Goal: Task Accomplishment & Management: Manage account settings

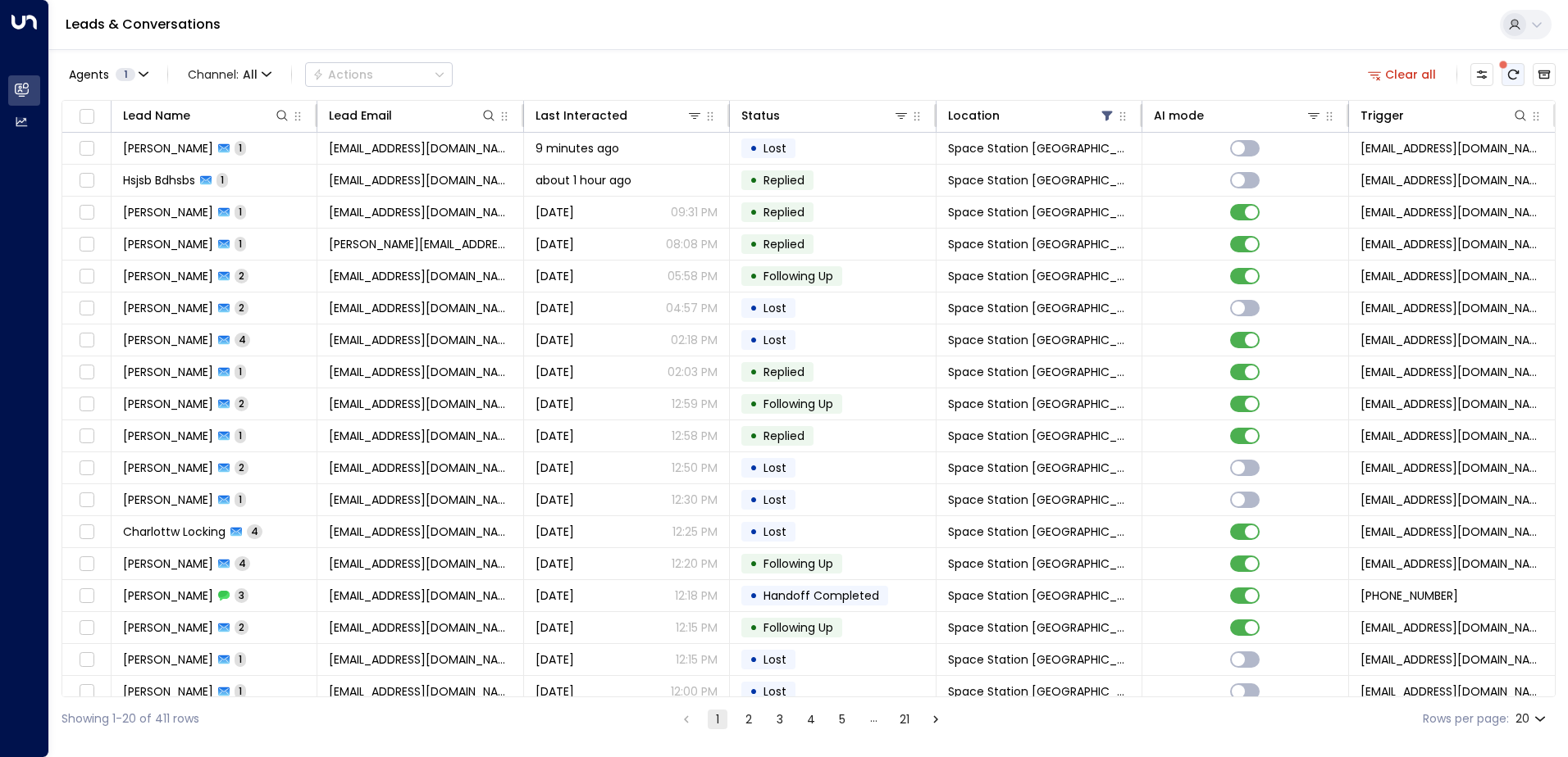
click at [1518, 77] on icon "There are new threads available. Refresh the grid to view the latest updates." at bounding box center [1513, 74] width 13 height 13
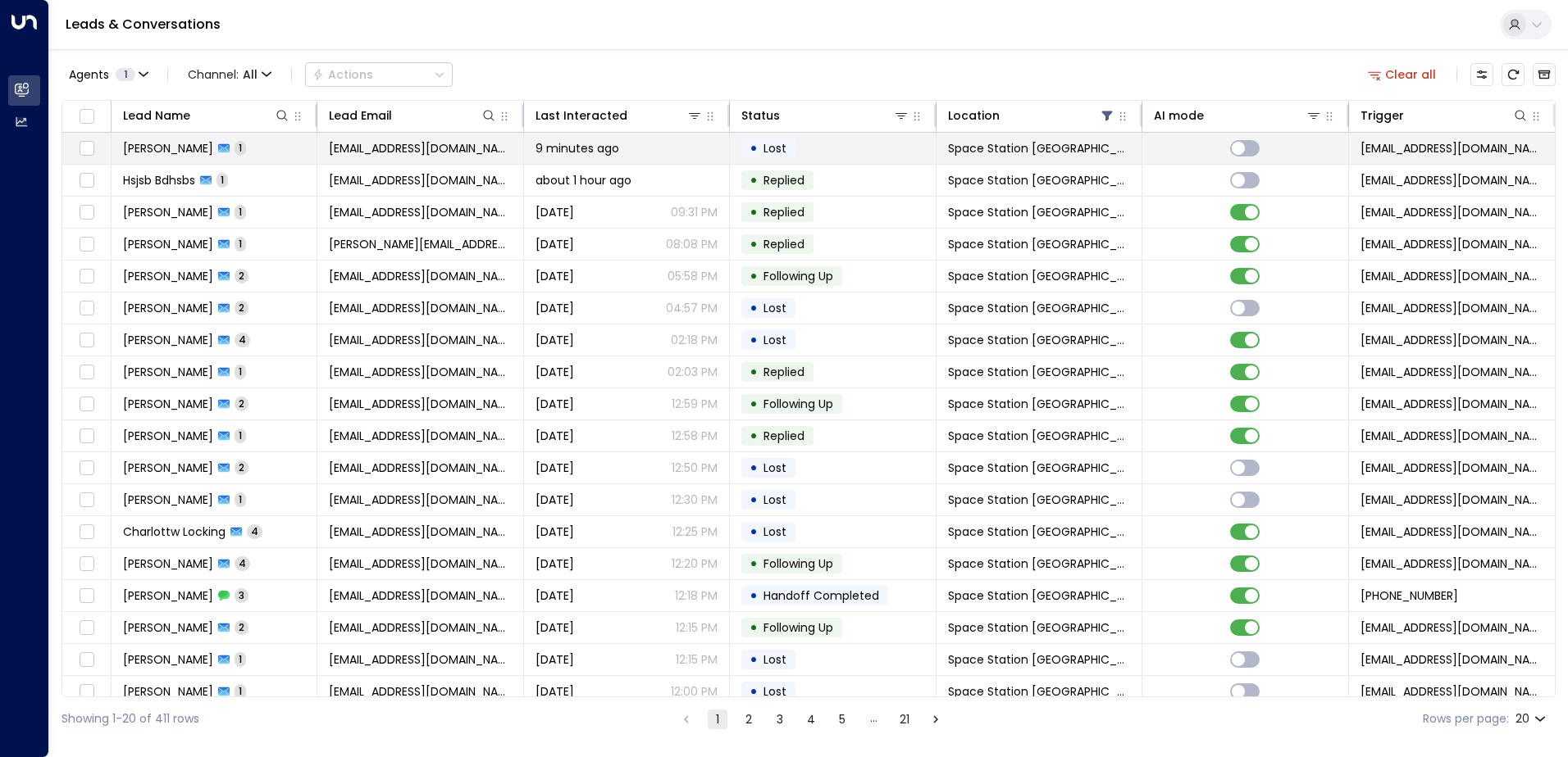
click at [229, 160] on td "[PERSON_NAME] 1" at bounding box center [214, 148] width 206 height 31
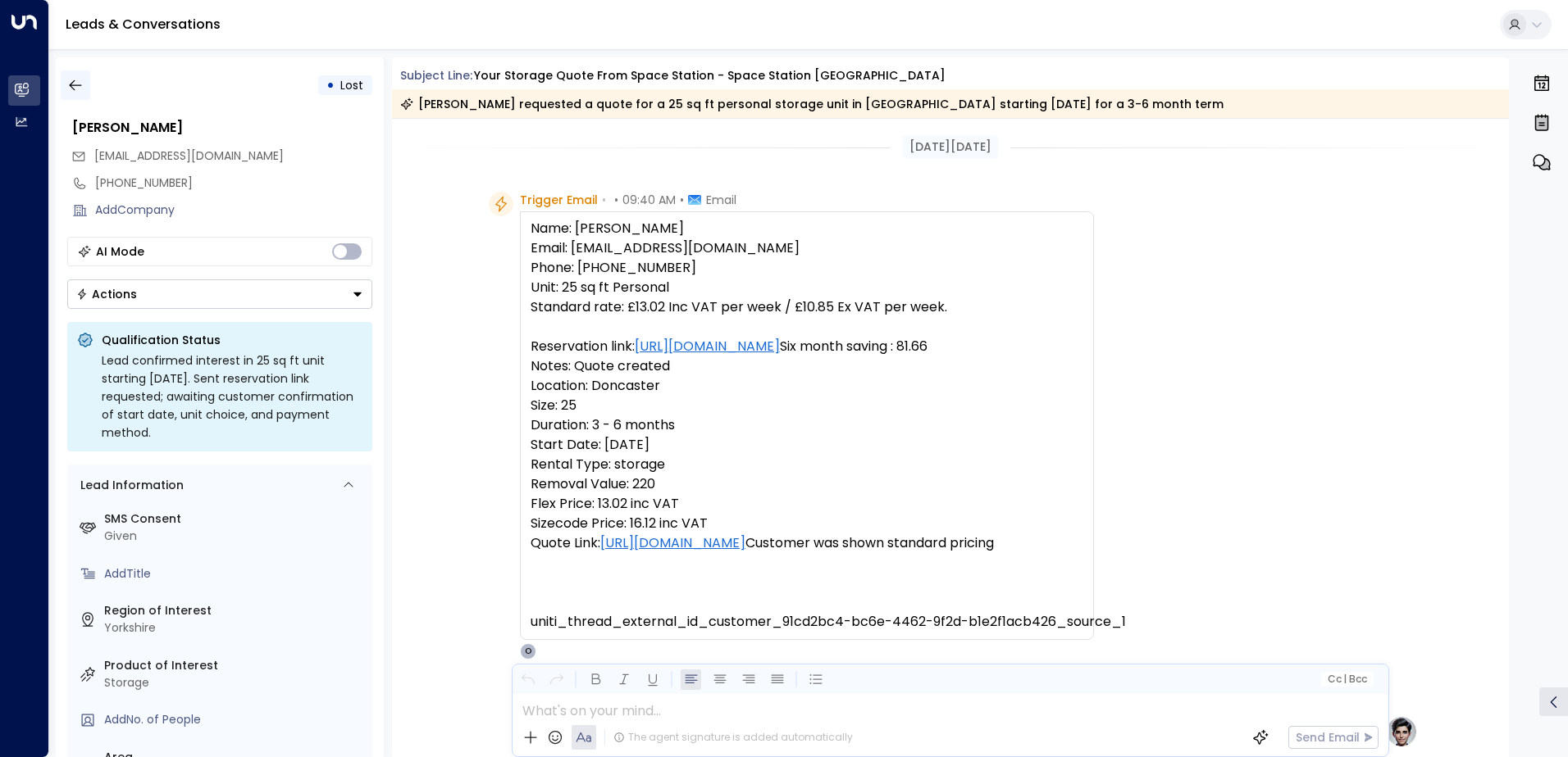
click at [68, 96] on button "button" at bounding box center [75, 85] width 29 height 29
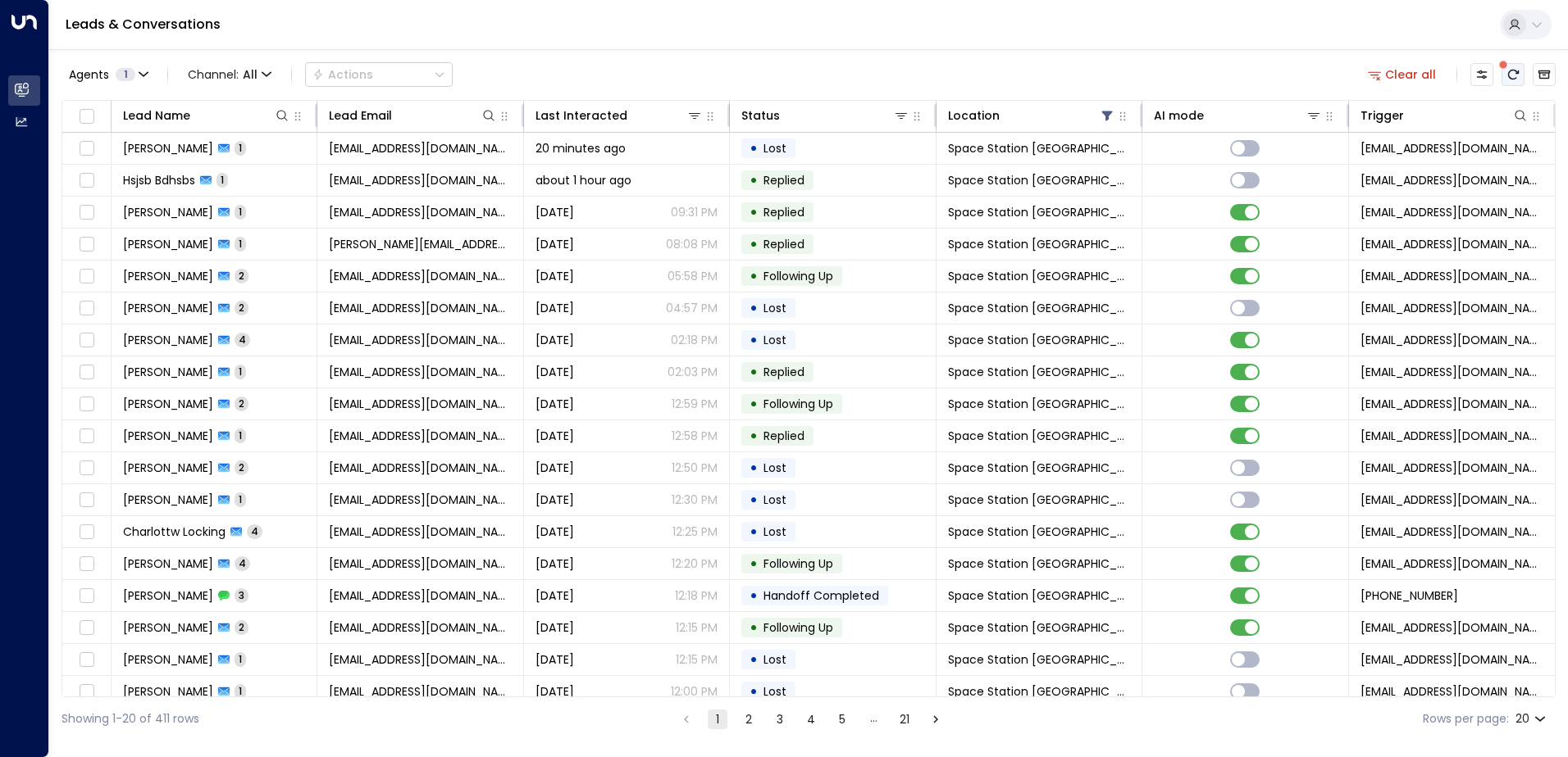
click at [1511, 73] on icon "There are new threads available. Refresh the grid to view the latest updates." at bounding box center [1513, 74] width 13 height 13
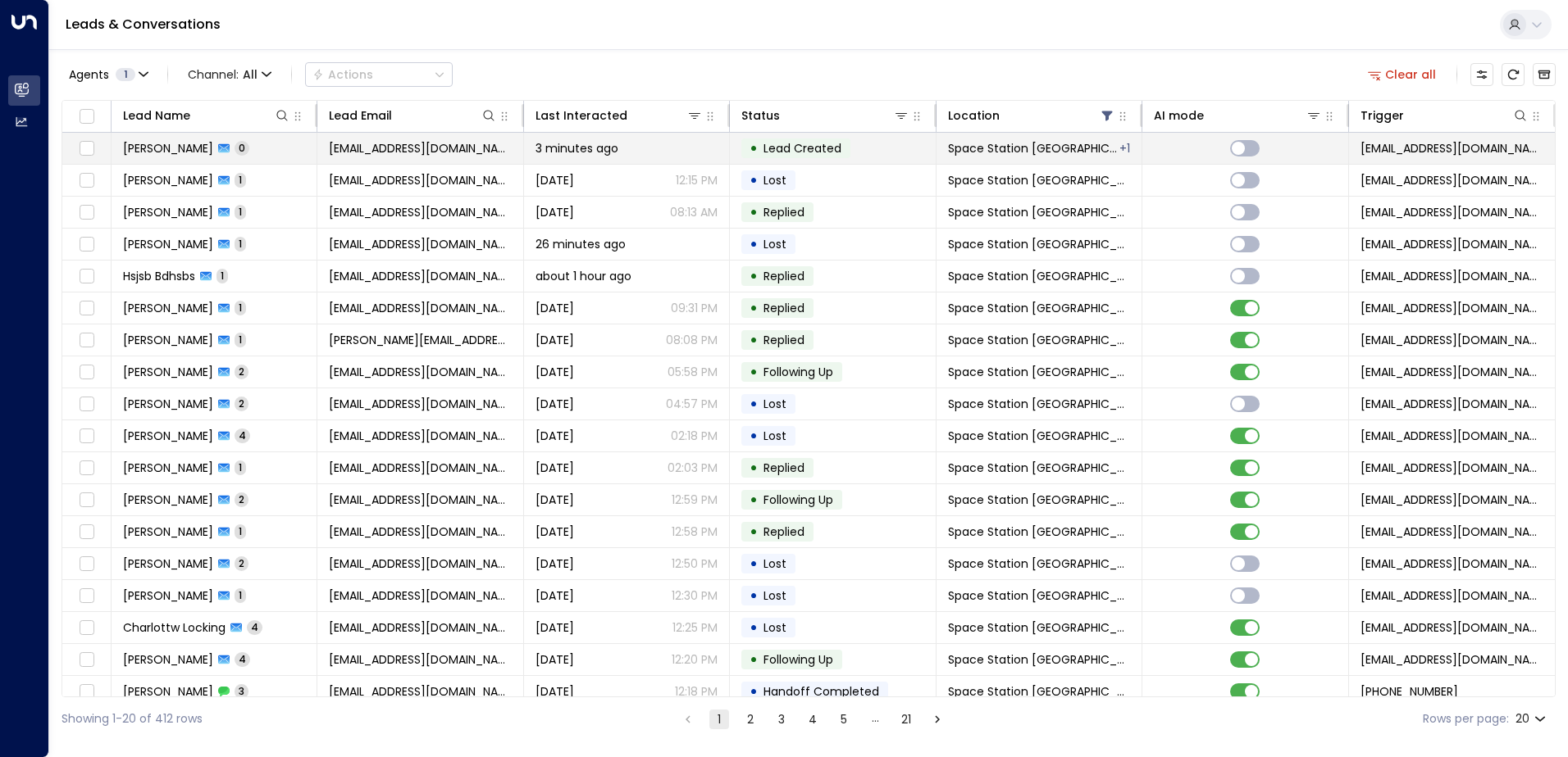
click at [179, 158] on td "[PERSON_NAME] 0" at bounding box center [214, 148] width 206 height 31
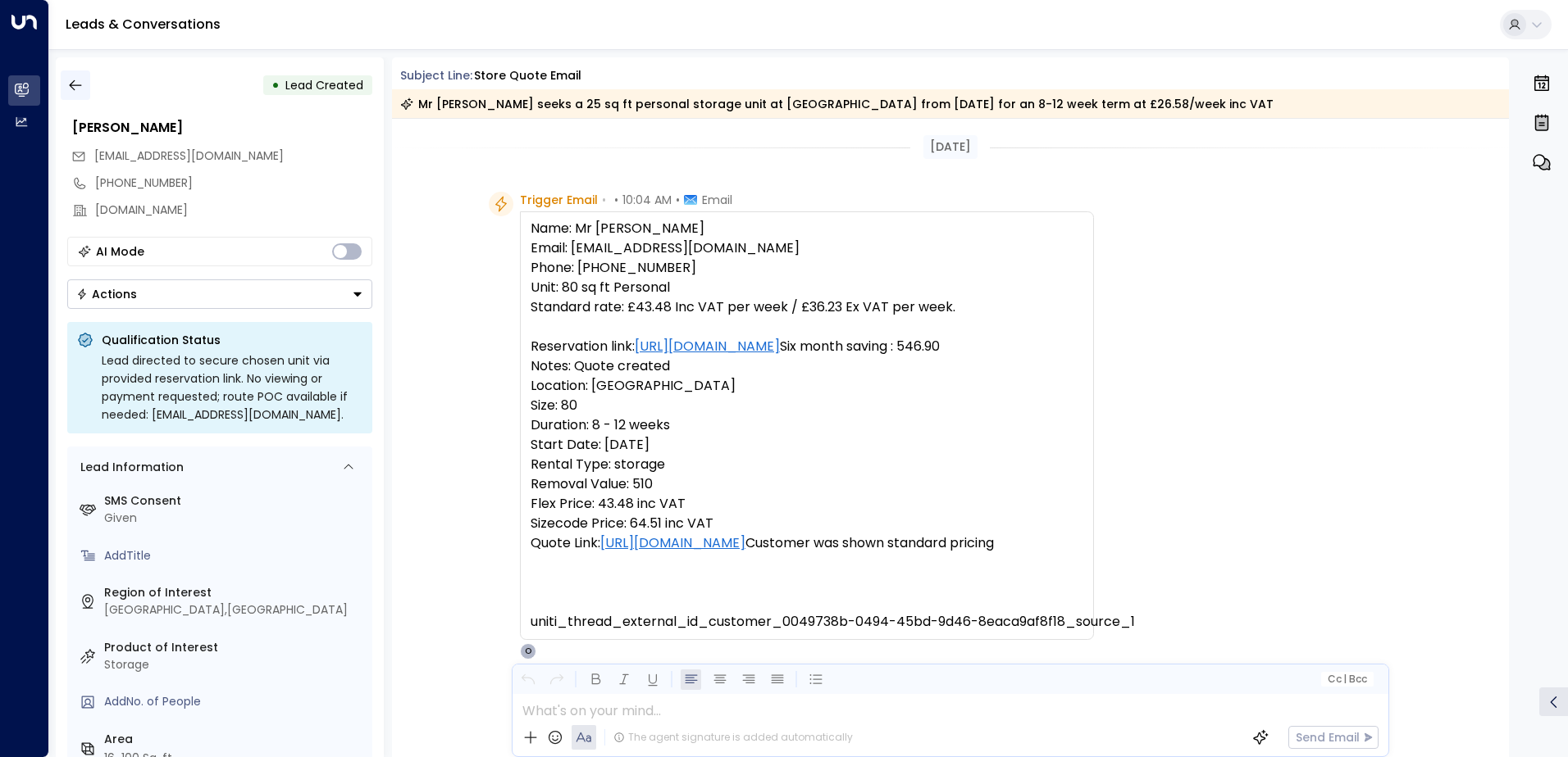
click at [83, 90] on icon "button" at bounding box center [75, 85] width 17 height 17
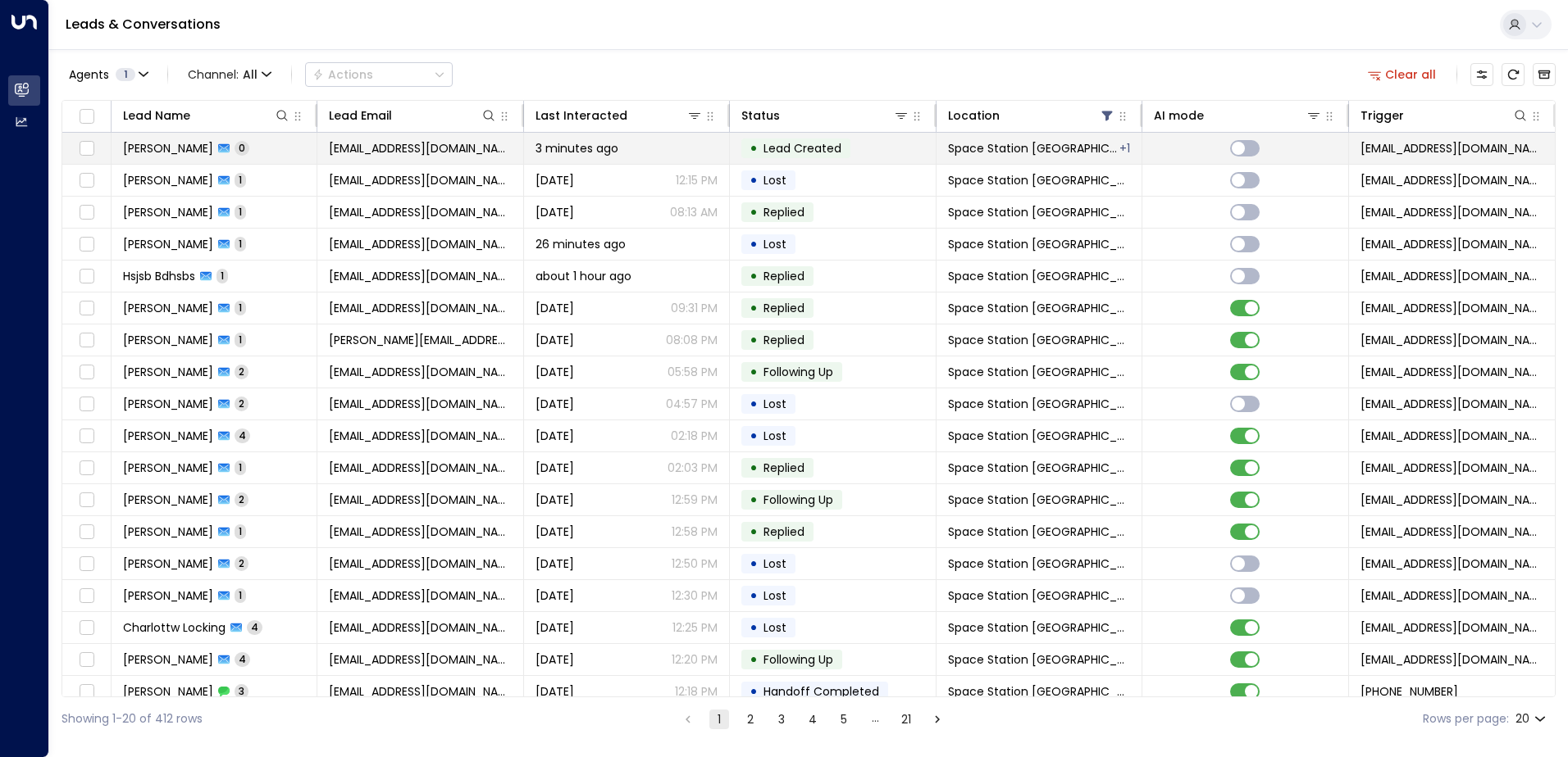
click at [1021, 145] on span "Space Station [GEOGRAPHIC_DATA]" at bounding box center [1033, 148] width 170 height 17
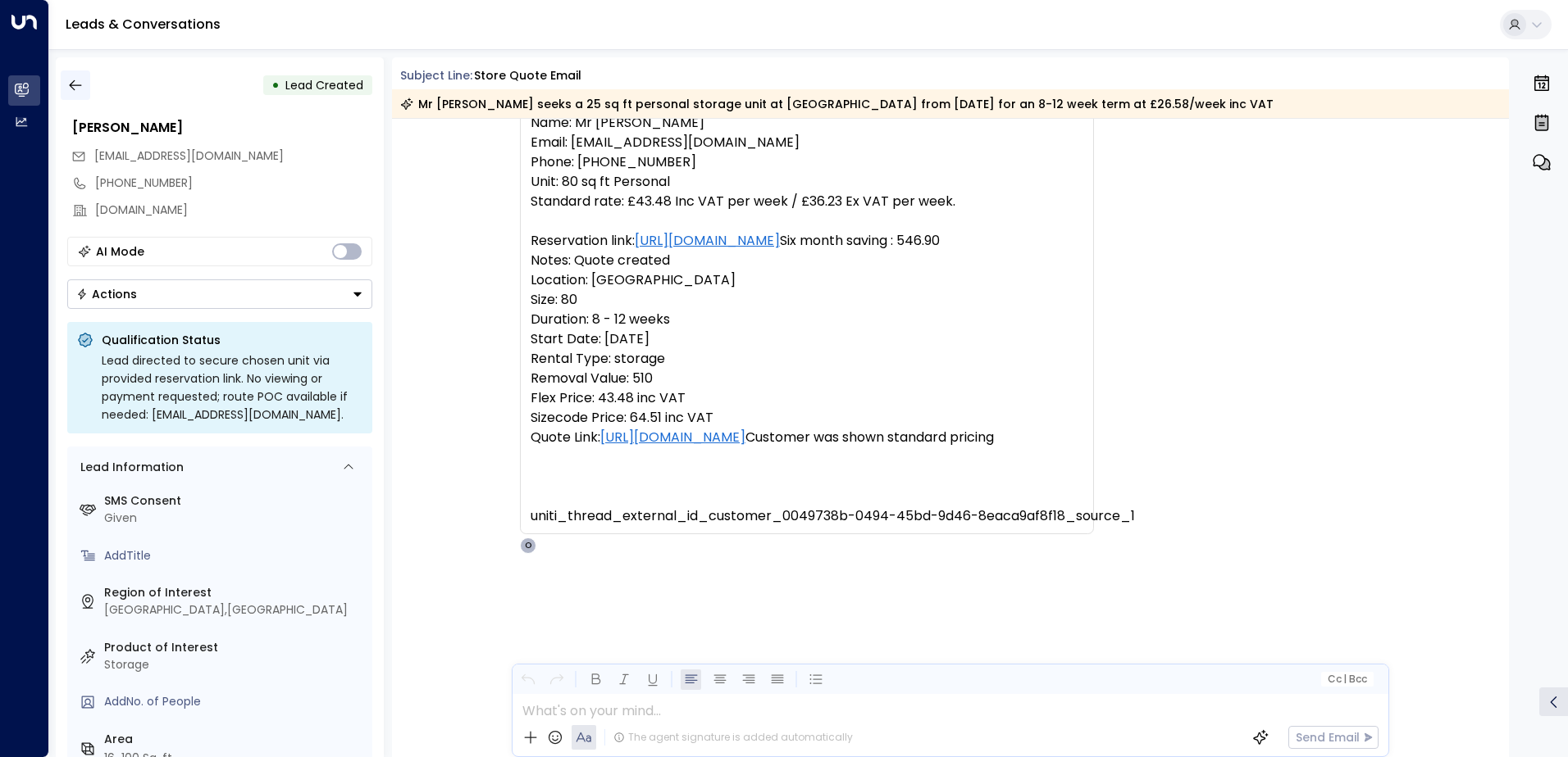
click at [72, 89] on icon "button" at bounding box center [75, 85] width 17 height 17
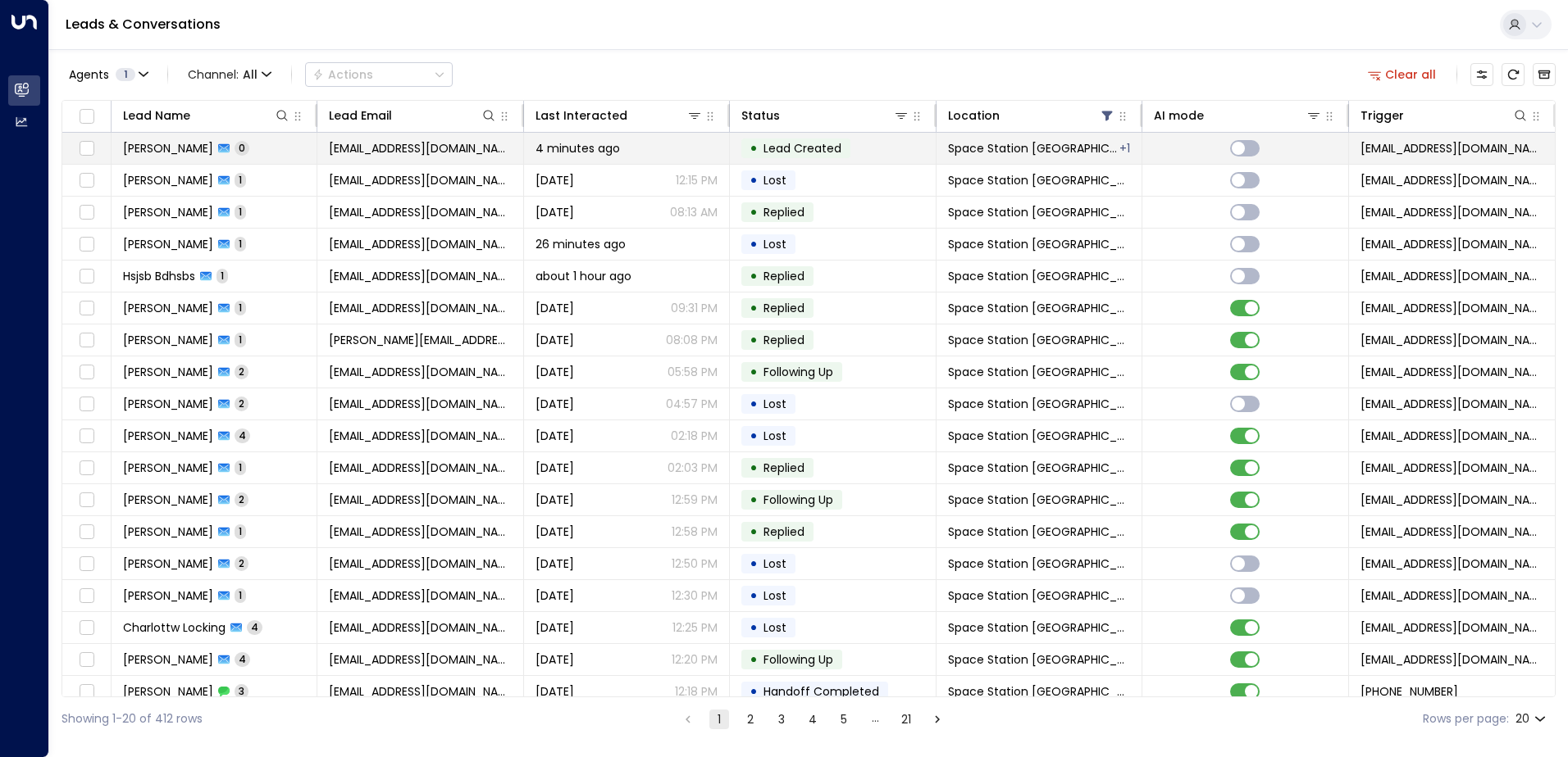
click at [175, 154] on span "[PERSON_NAME]" at bounding box center [168, 148] width 90 height 17
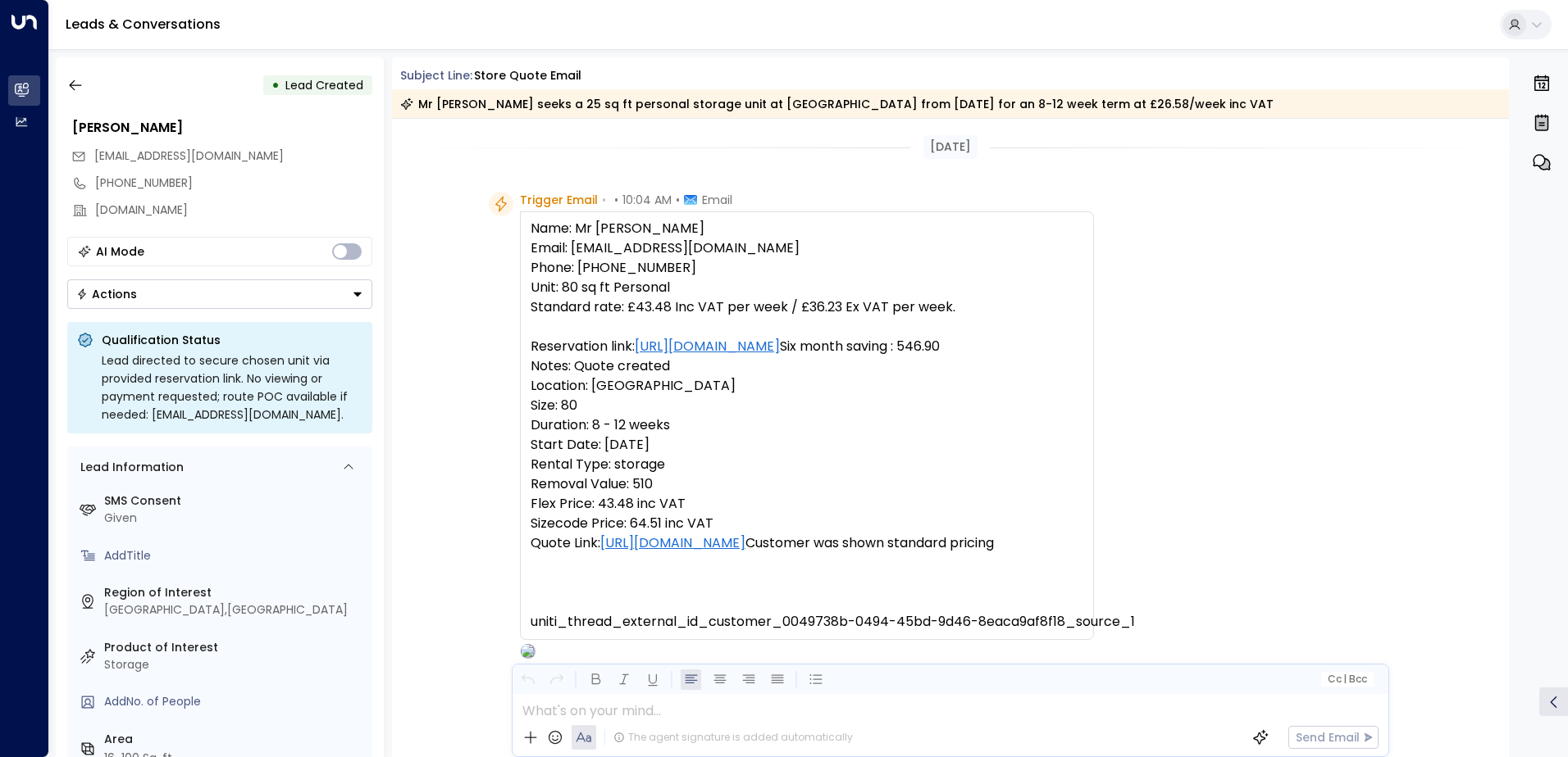
scroll to position [105, 0]
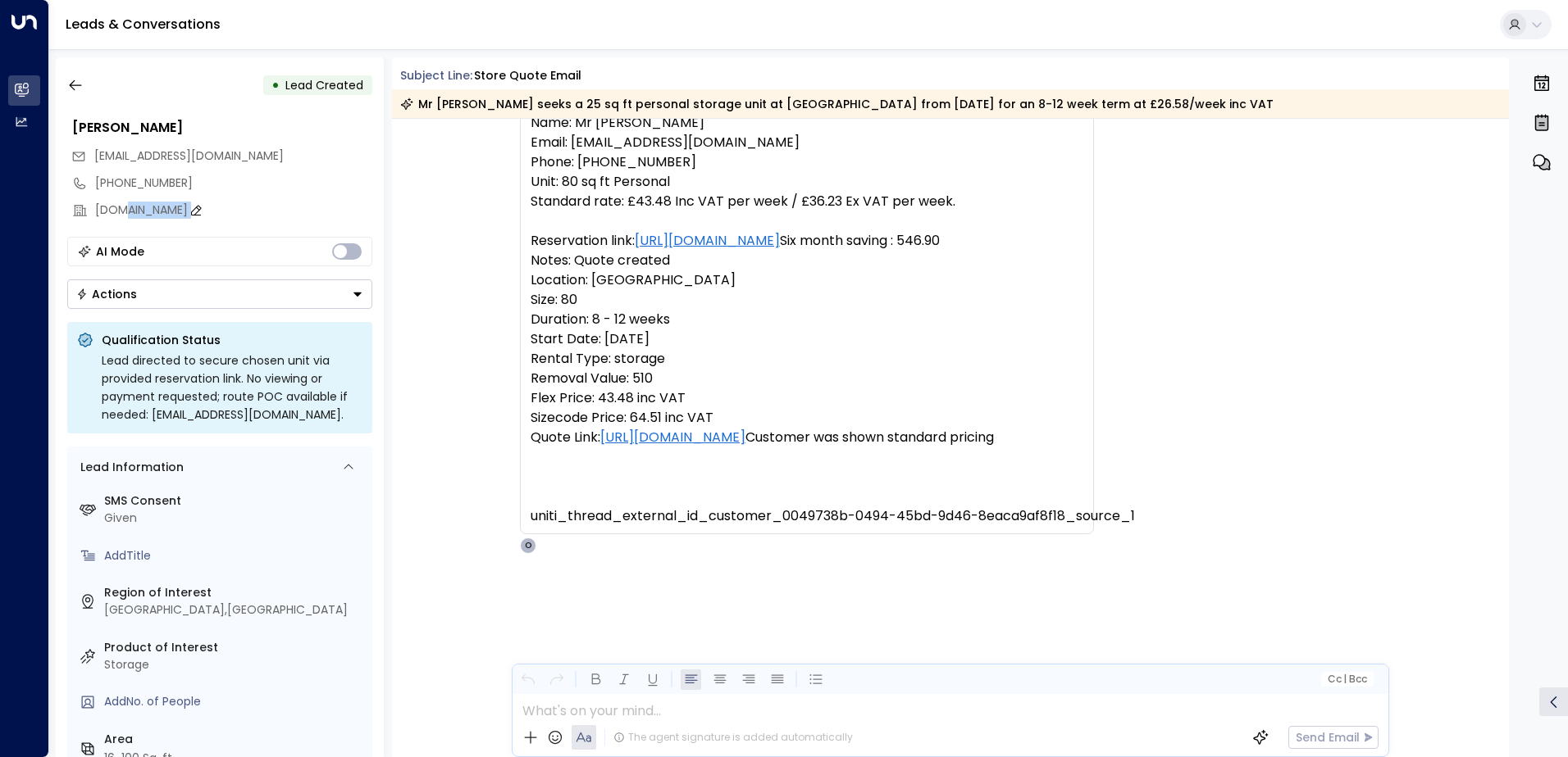
drag, startPoint x: 119, startPoint y: 209, endPoint x: 194, endPoint y: 209, distance: 75.0
click at [194, 209] on div "[DOMAIN_NAME]" at bounding box center [233, 210] width 277 height 17
click at [80, 96] on button "button" at bounding box center [75, 85] width 29 height 29
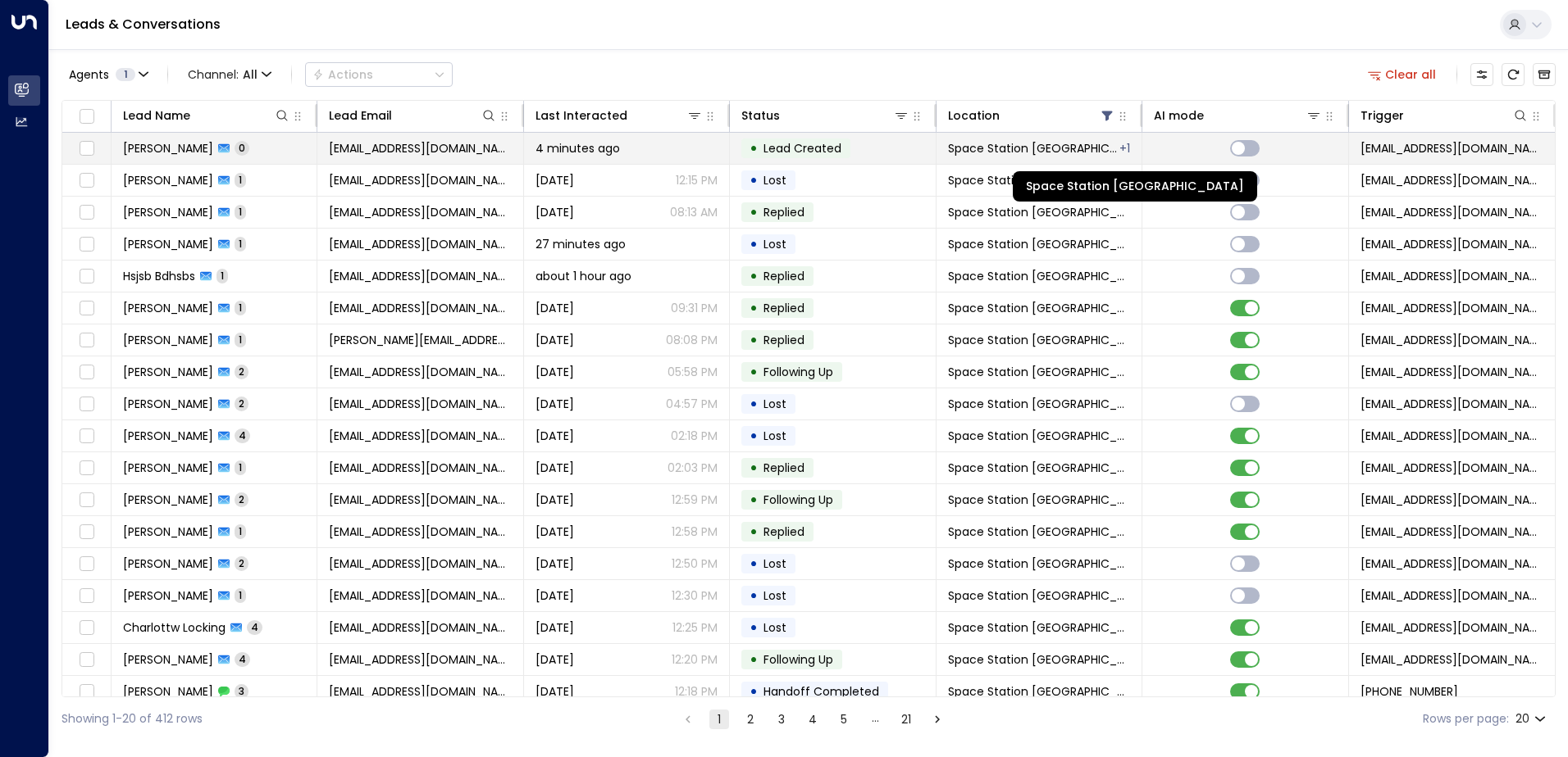
click at [1120, 150] on div "+ 1" at bounding box center [1125, 148] width 11 height 17
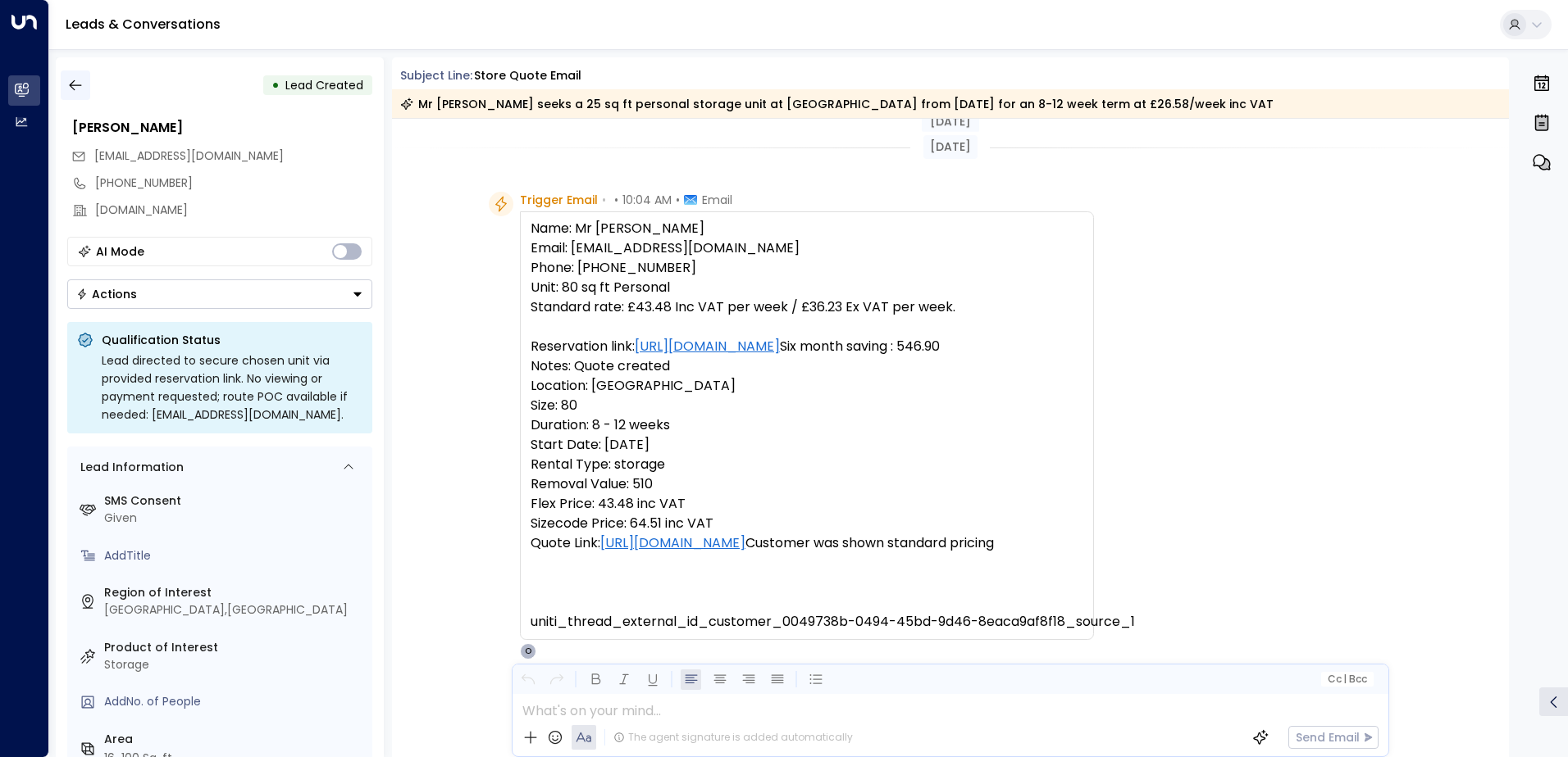
click at [79, 94] on button "button" at bounding box center [75, 85] width 29 height 29
